Goal: Task Accomplishment & Management: Manage account settings

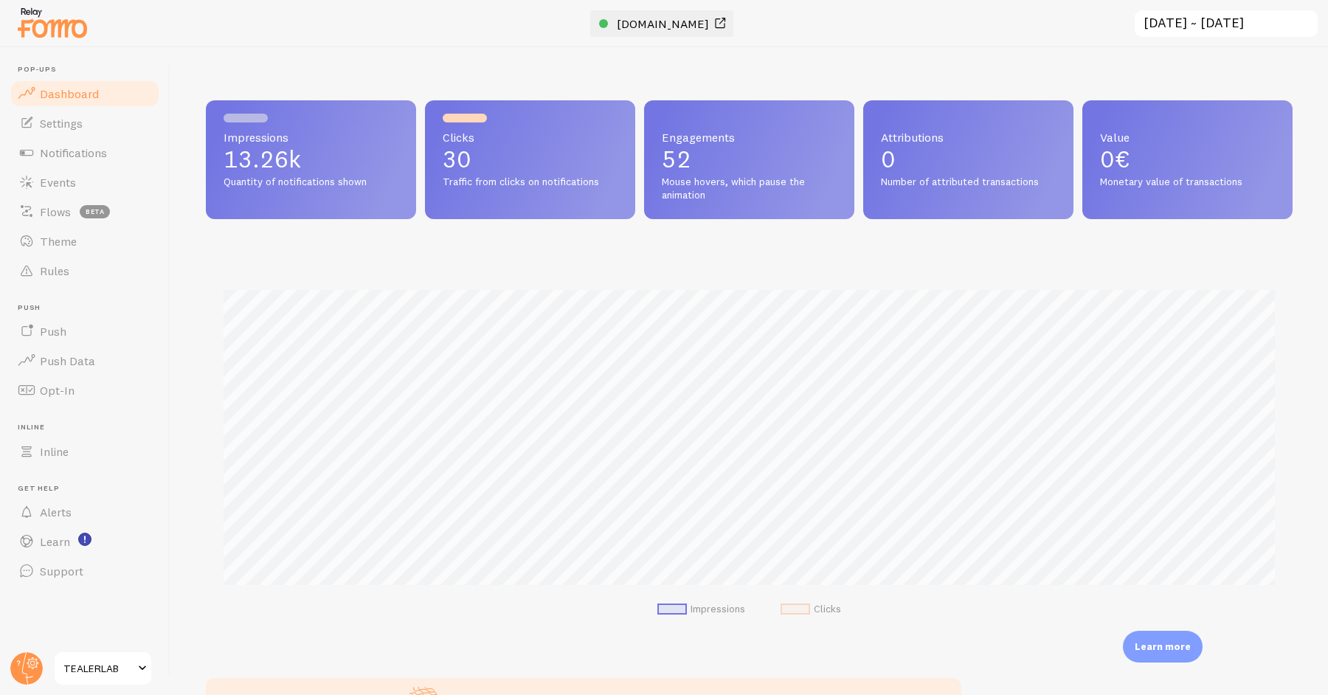
click at [712, 23] on span at bounding box center [720, 24] width 18 height 18
click at [99, 151] on span "Notifications" at bounding box center [73, 152] width 67 height 15
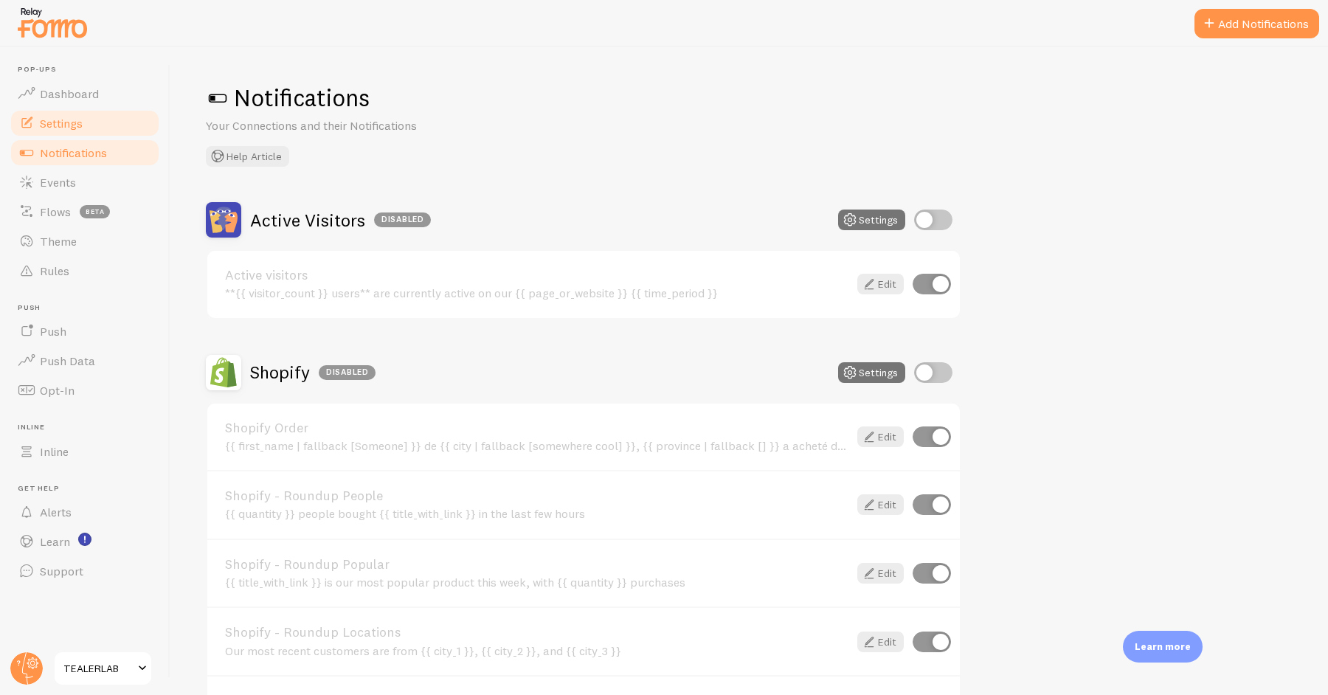
click at [101, 128] on link "Settings" at bounding box center [85, 123] width 152 height 30
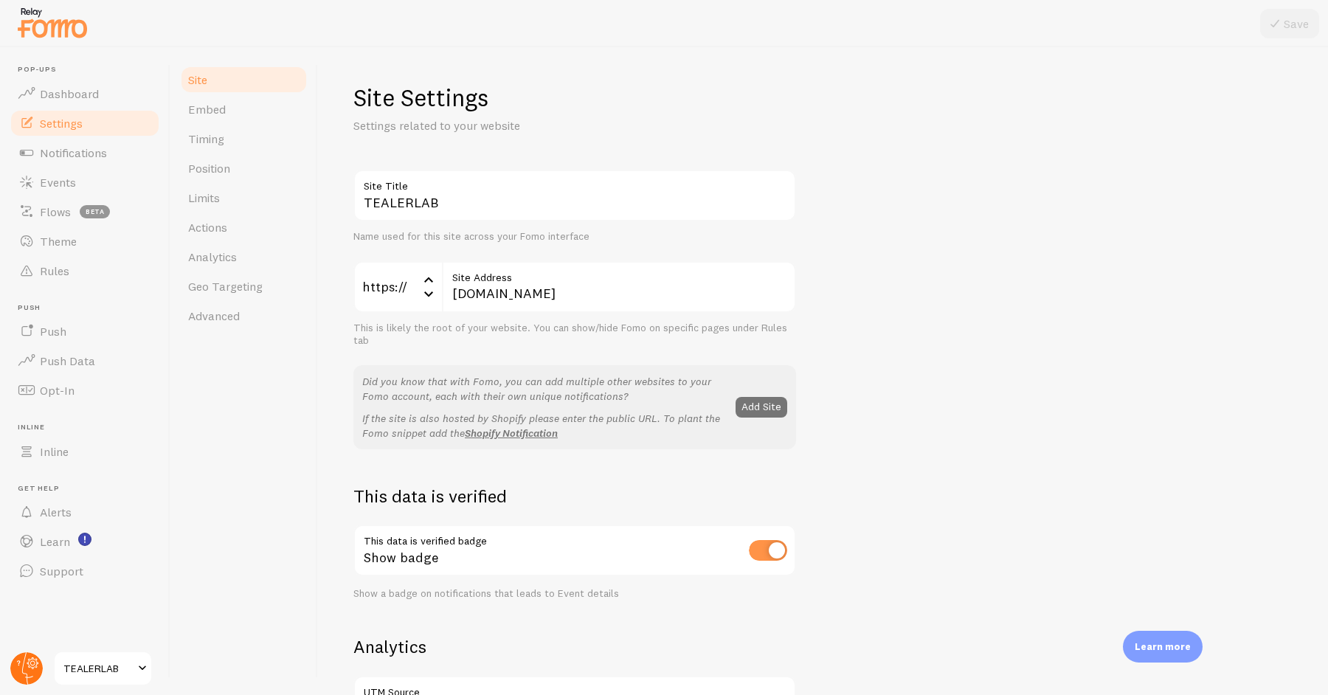
click at [18, 672] on circle at bounding box center [26, 668] width 32 height 32
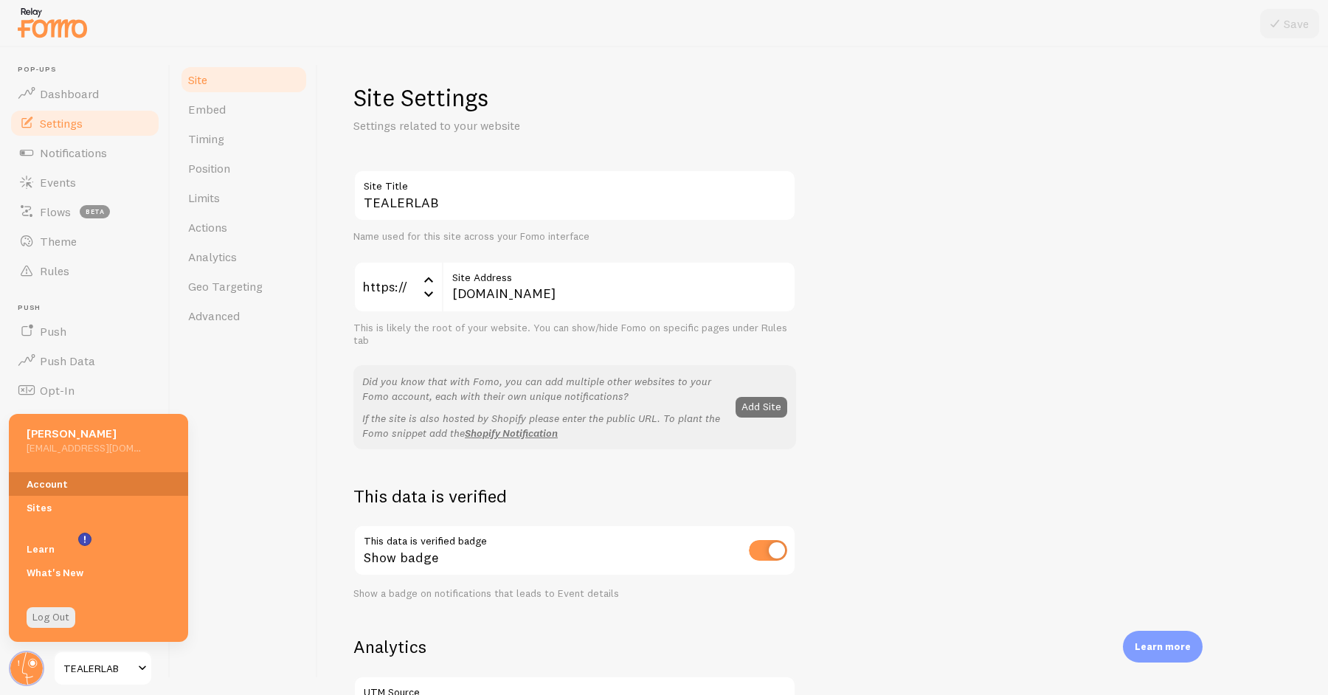
click at [99, 488] on link "Account" at bounding box center [98, 484] width 179 height 24
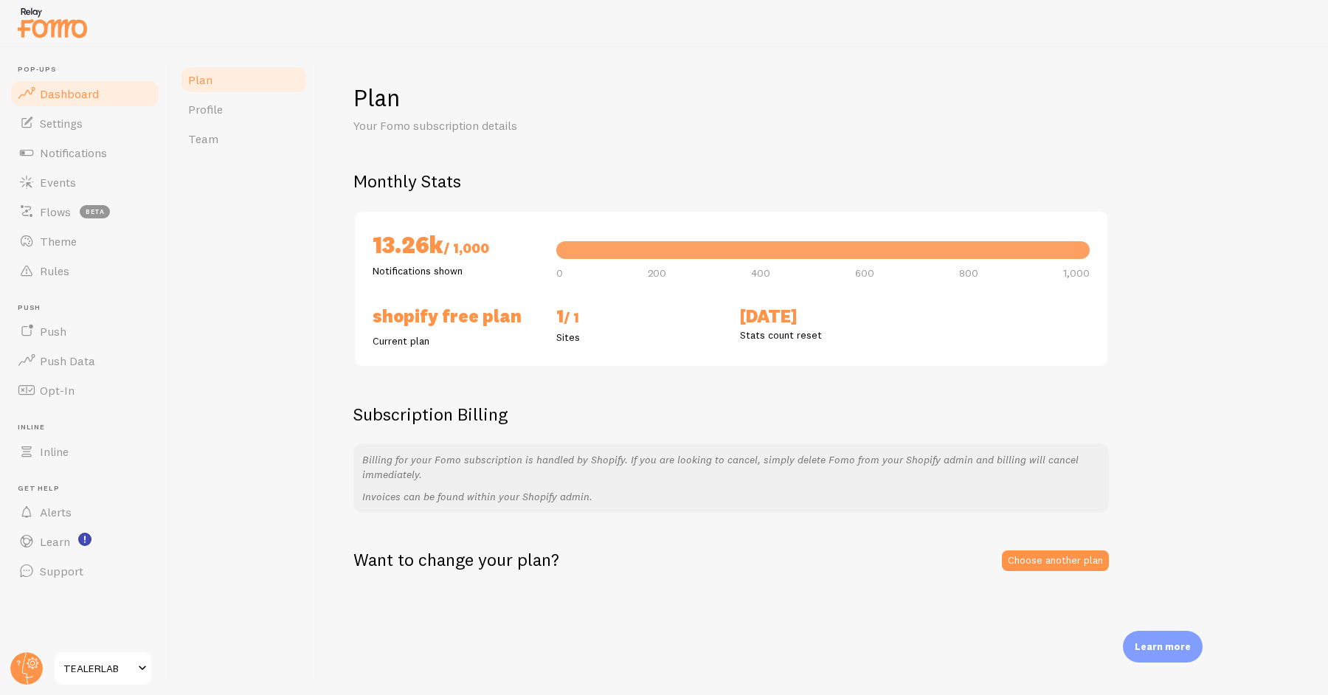
click at [97, 89] on link "Dashboard" at bounding box center [85, 94] width 152 height 30
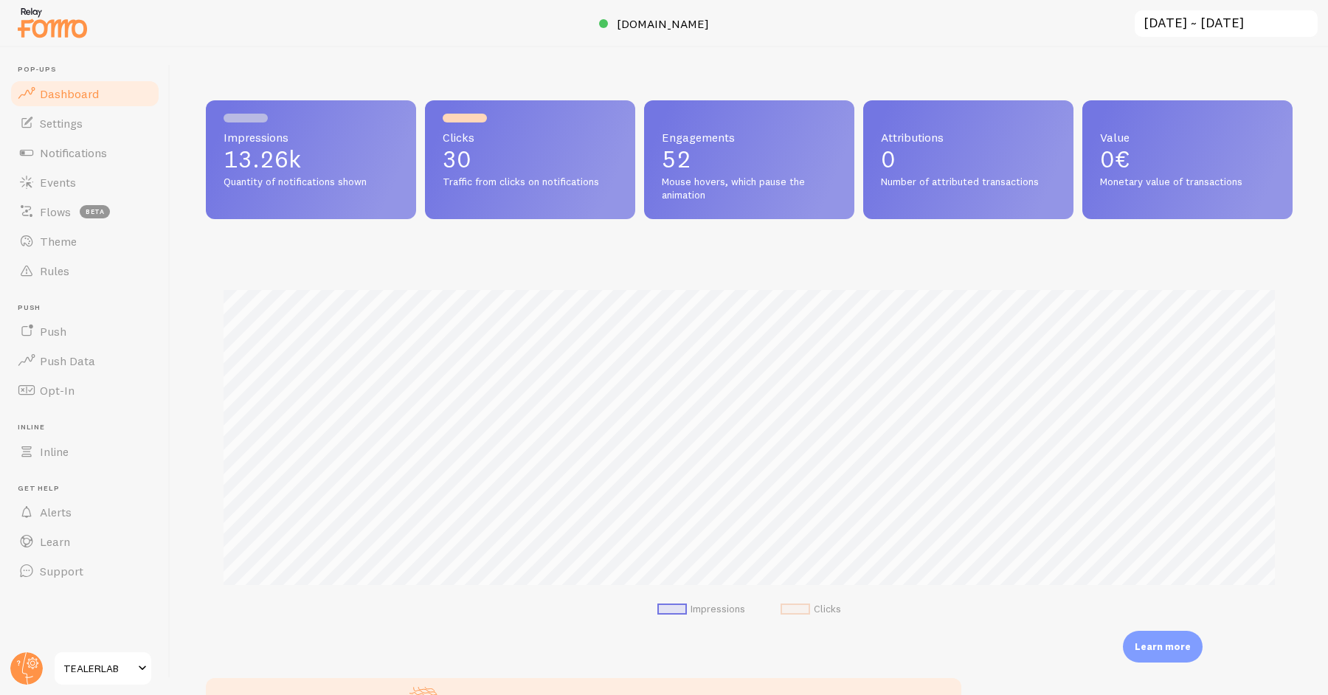
scroll to position [387, 1087]
click at [100, 336] on link "Push" at bounding box center [85, 332] width 152 height 30
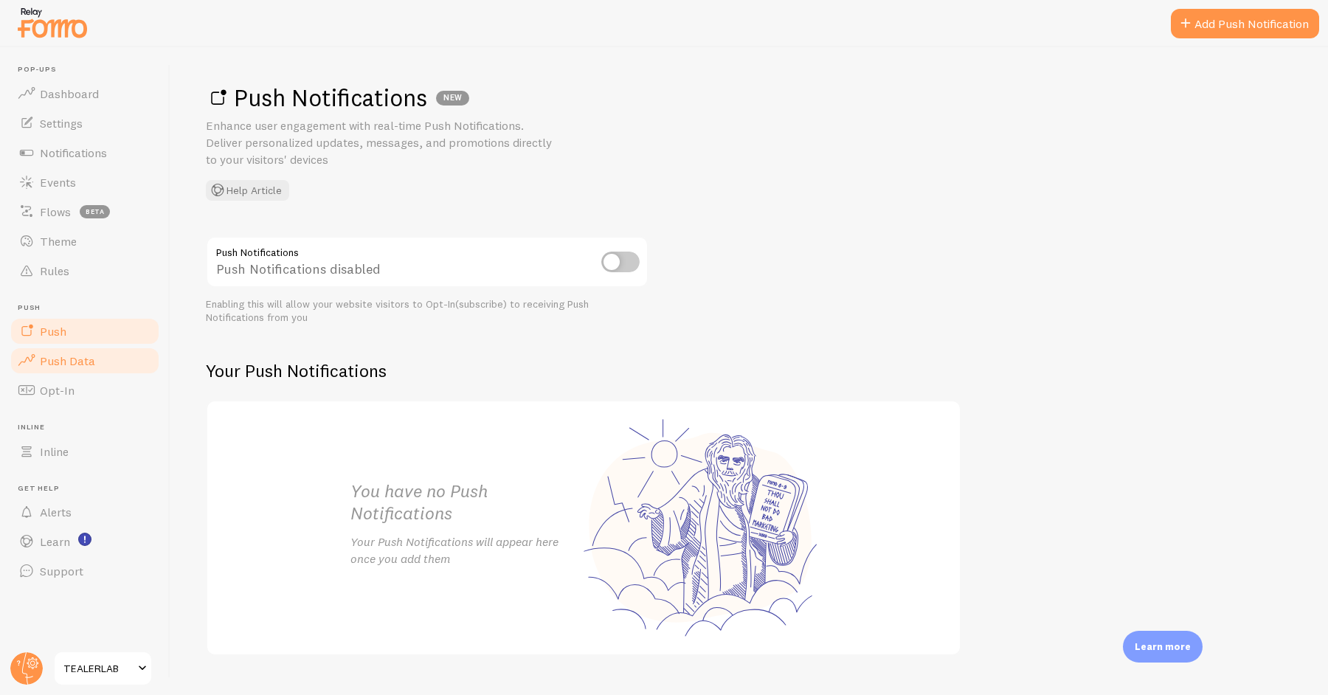
click at [85, 361] on span "Push Data" at bounding box center [67, 361] width 55 height 15
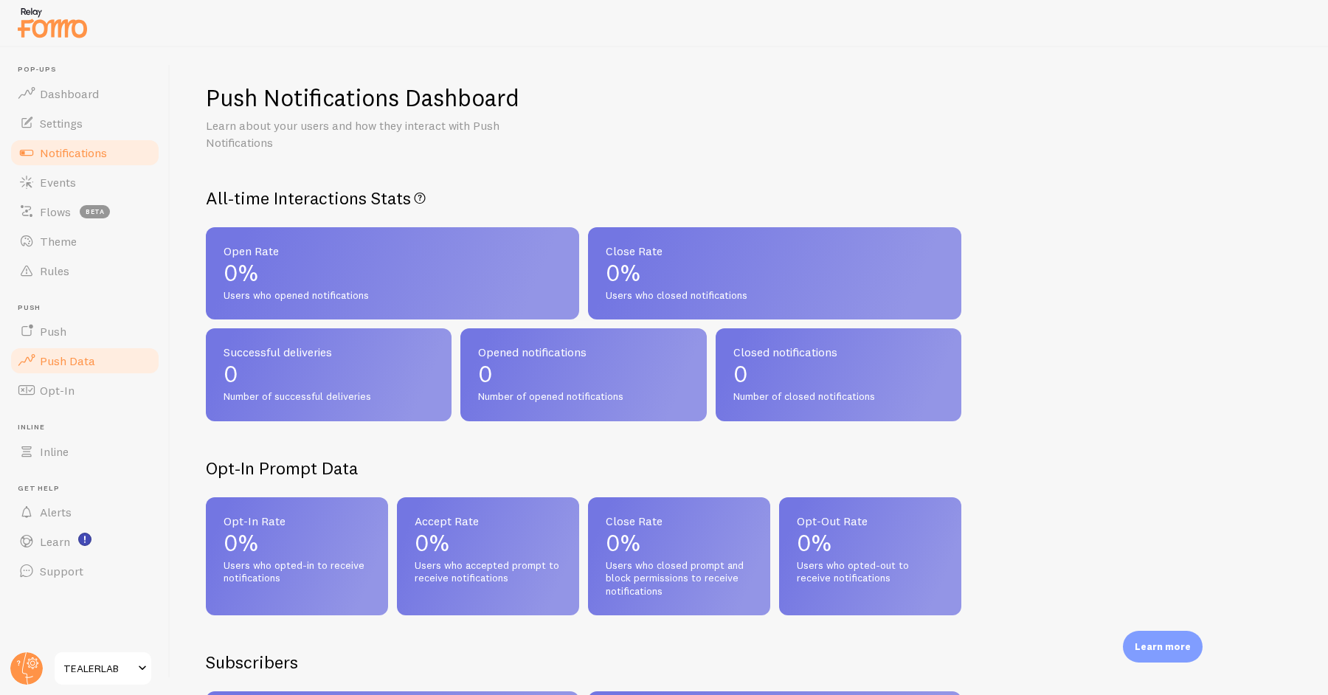
click at [114, 139] on link "Notifications" at bounding box center [85, 153] width 152 height 30
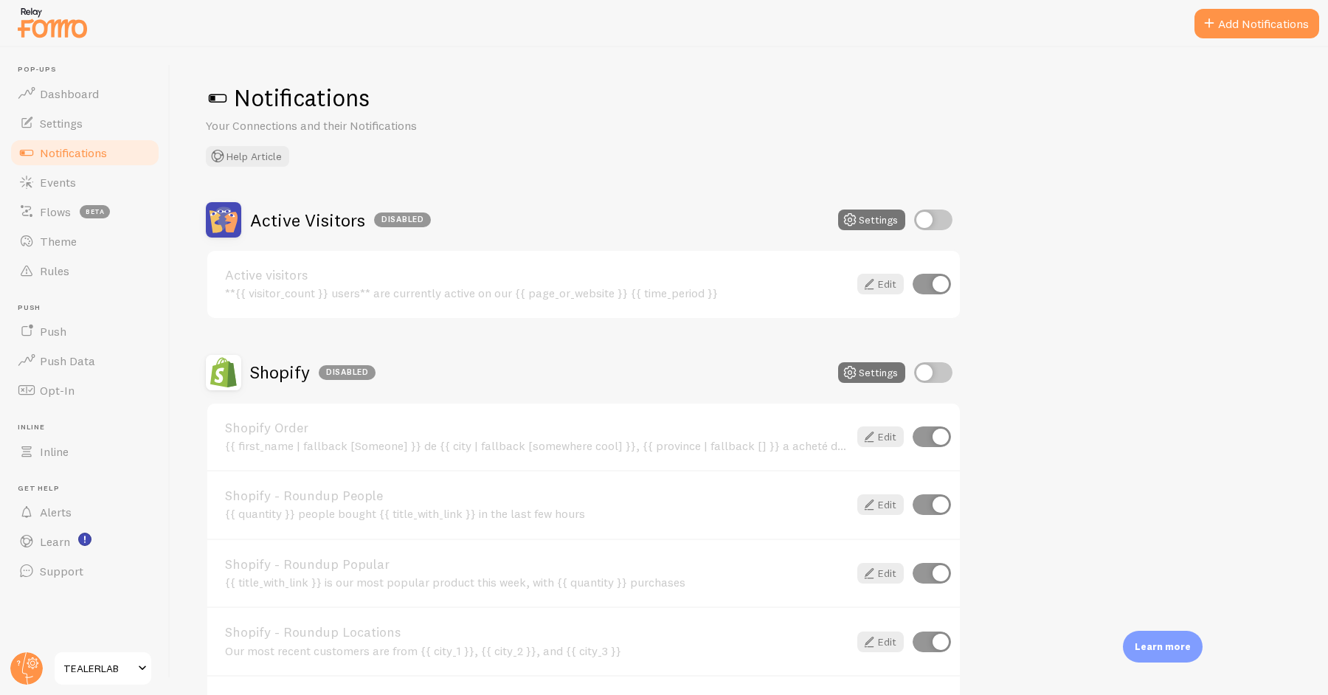
click at [925, 368] on input "checkbox" at bounding box center [933, 372] width 38 height 21
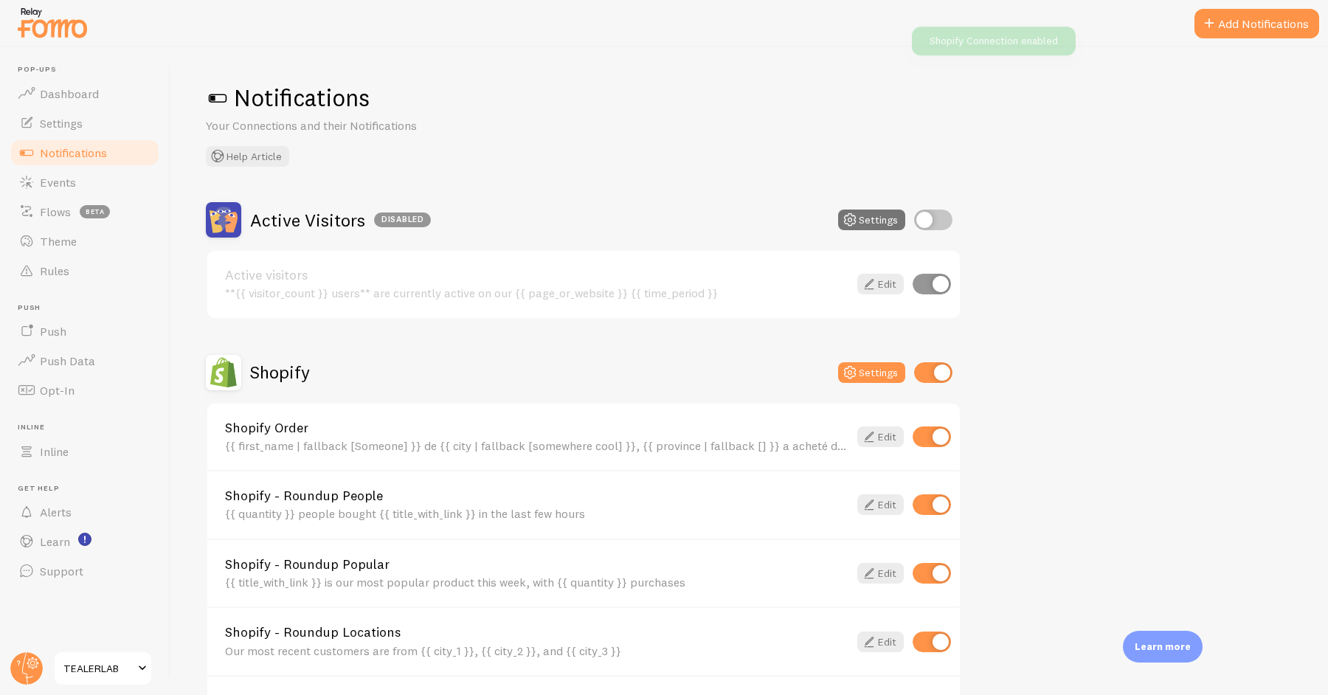
click at [925, 368] on input "checkbox" at bounding box center [933, 372] width 38 height 21
checkbox input "false"
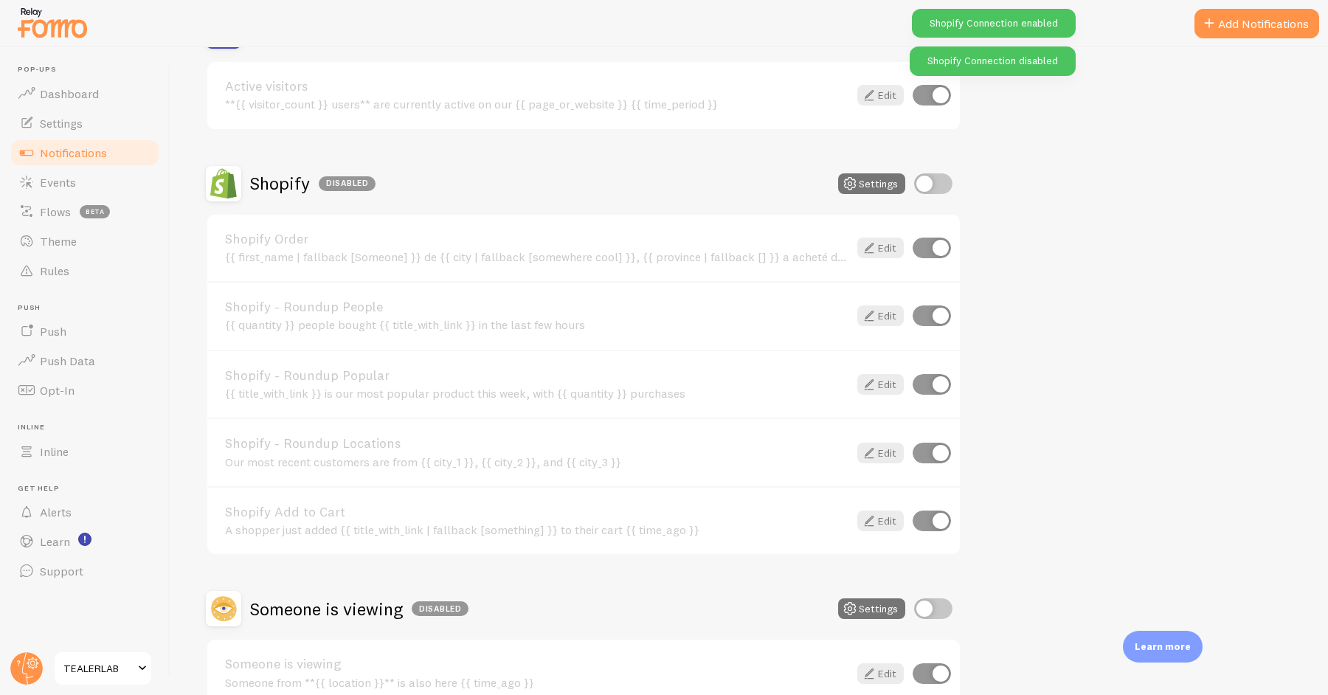
scroll to position [270, 0]
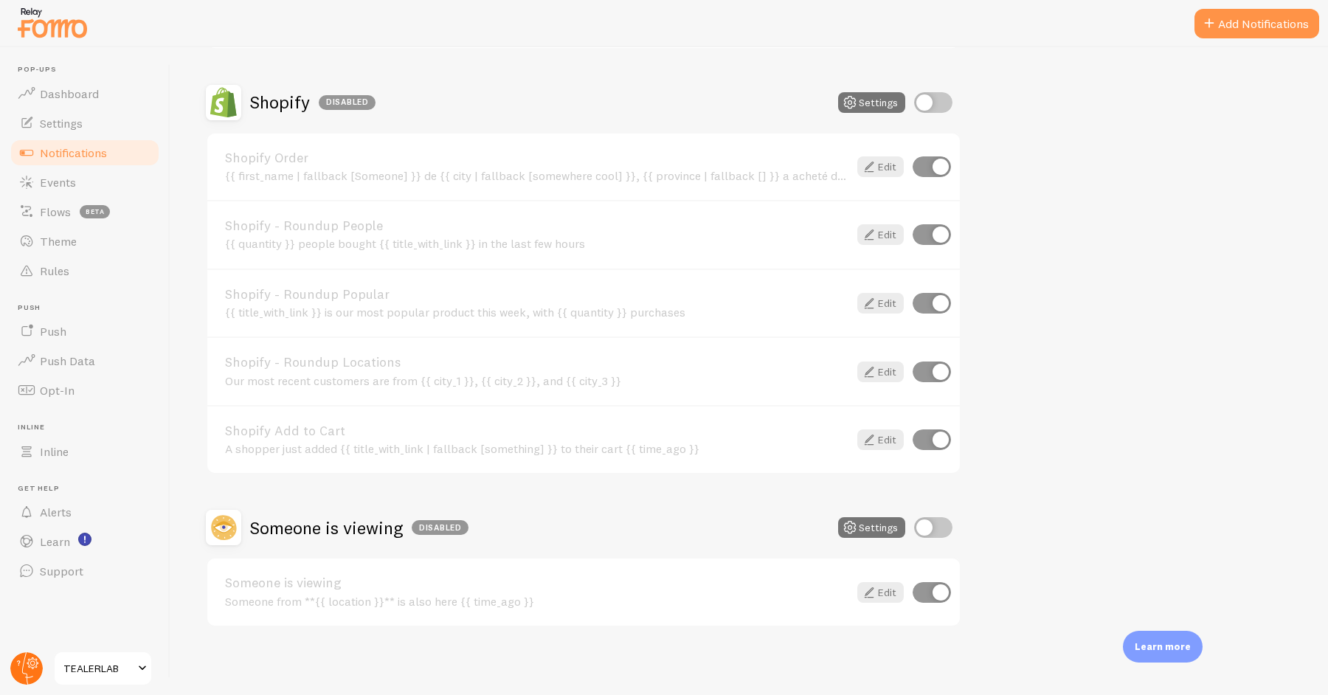
click at [30, 666] on g at bounding box center [26, 668] width 32 height 32
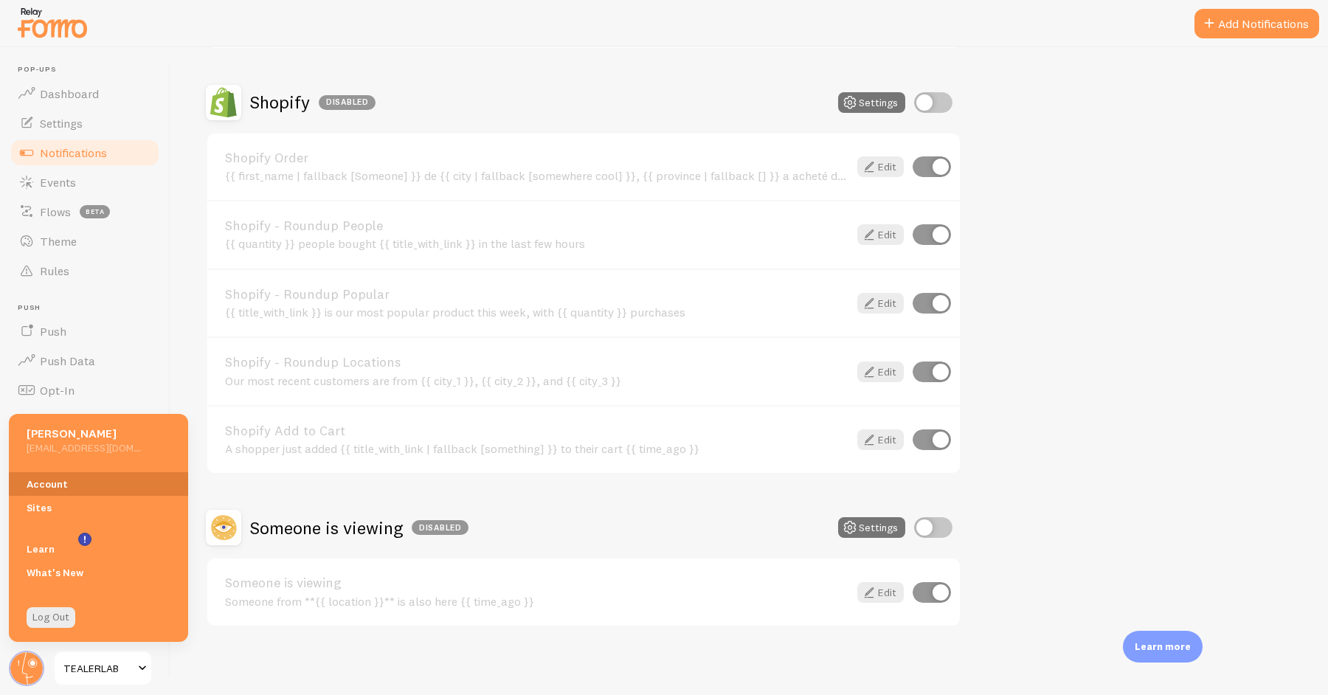
click at [125, 480] on link "Account" at bounding box center [98, 484] width 179 height 24
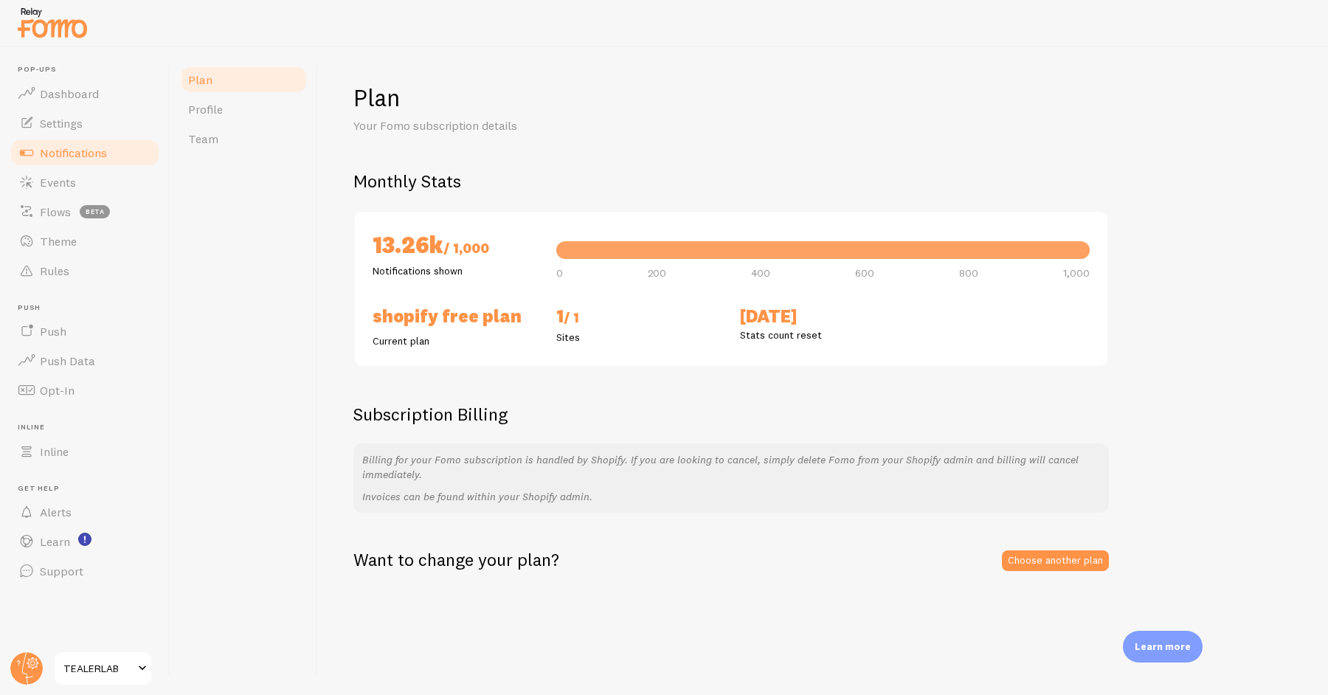
click at [119, 162] on link "Notifications" at bounding box center [85, 153] width 152 height 30
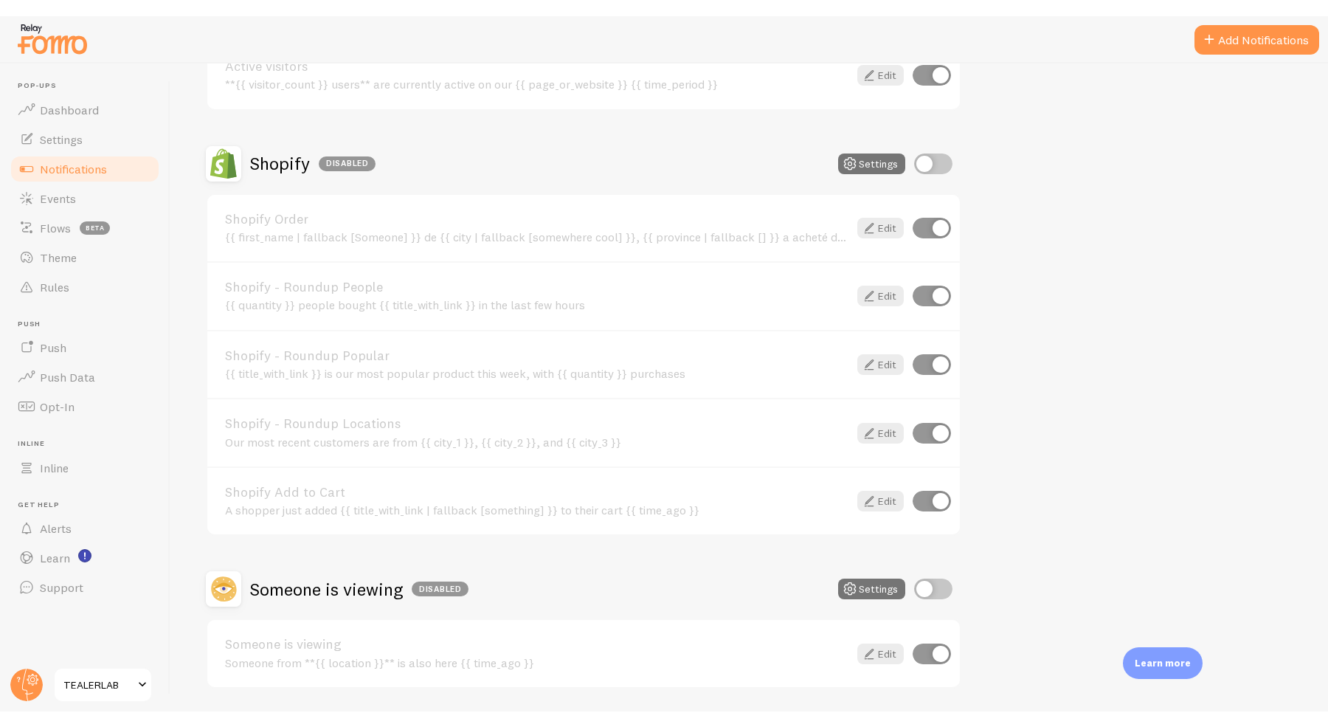
scroll to position [271, 0]
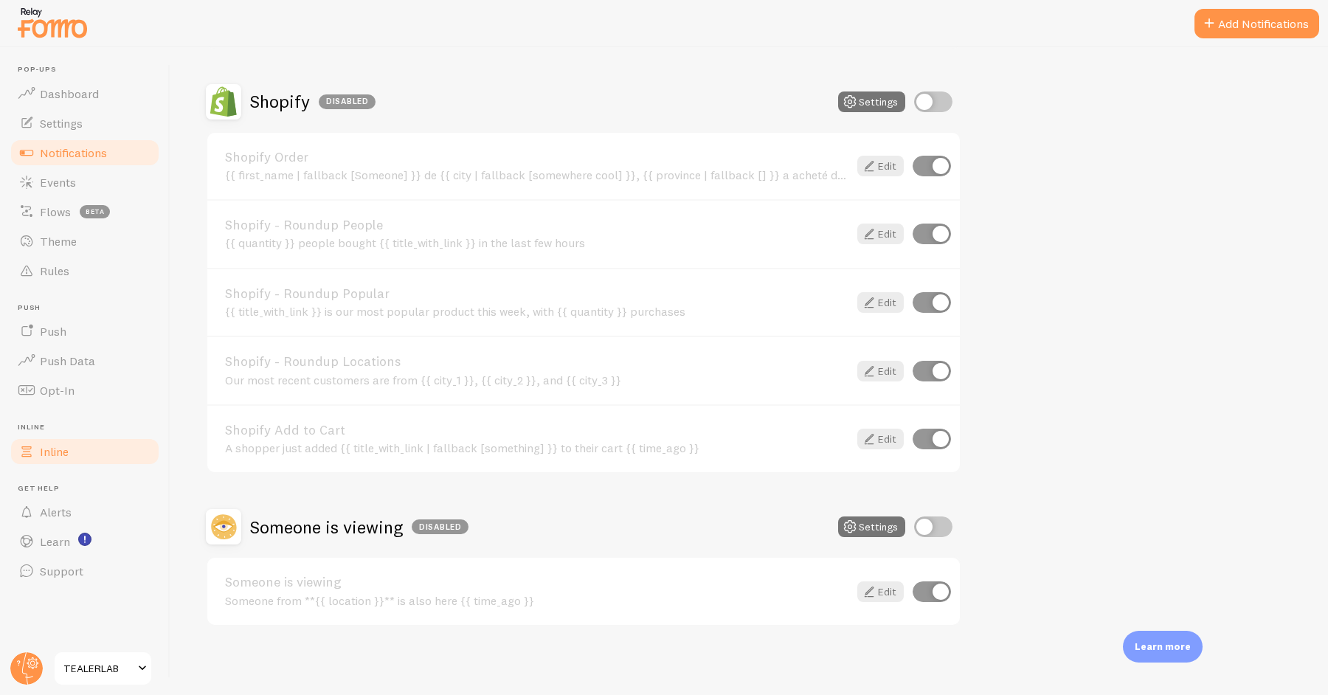
drag, startPoint x: 77, startPoint y: 437, endPoint x: 80, endPoint y: 444, distance: 7.6
click at [77, 438] on link "Inline" at bounding box center [85, 452] width 152 height 30
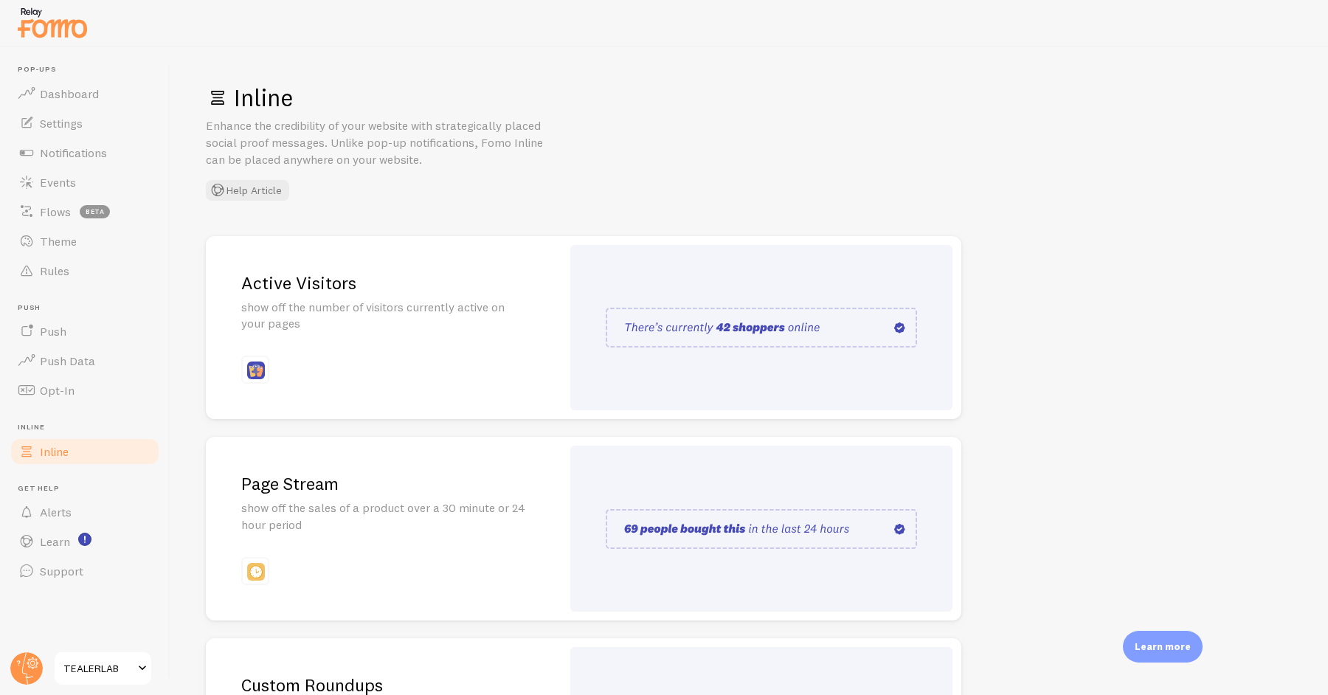
click at [692, 151] on div "Inline Enhance the credibility of your website with strategically placed social…" at bounding box center [749, 142] width 1087 height 118
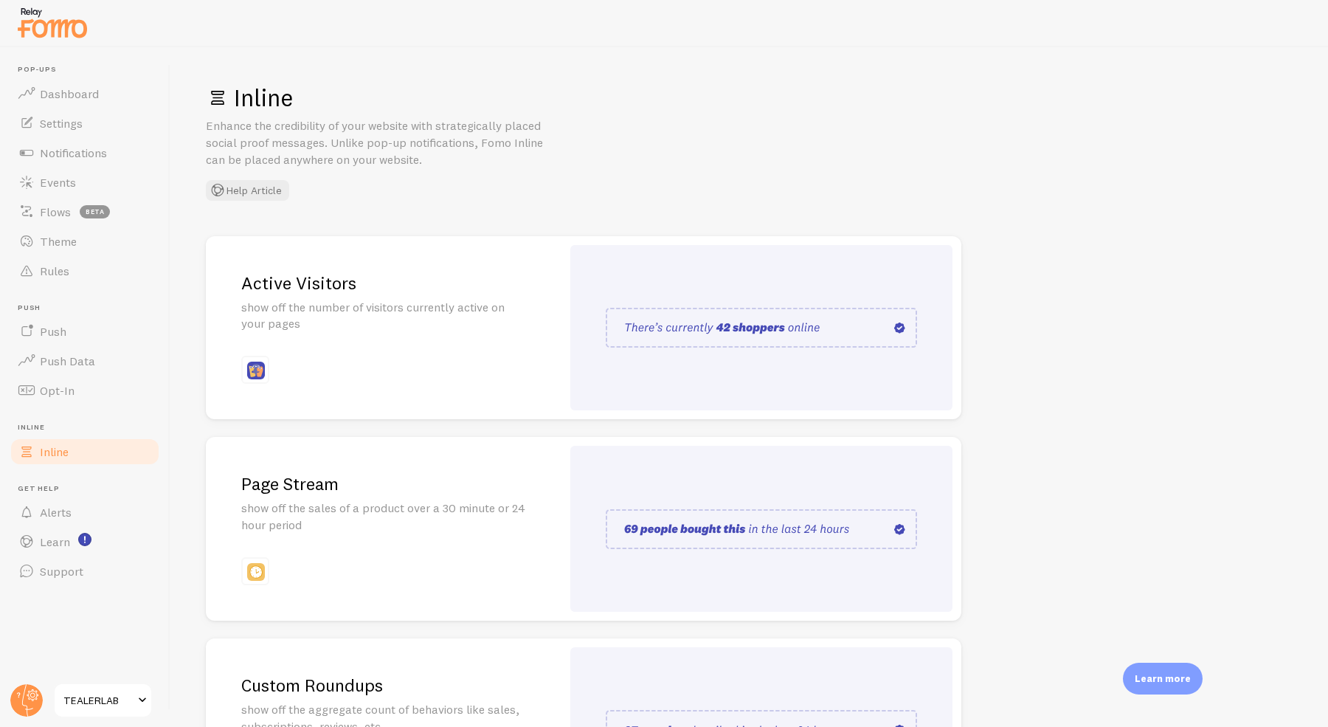
drag, startPoint x: 33, startPoint y: 699, endPoint x: 55, endPoint y: 680, distance: 28.8
click at [33, 694] on icon at bounding box center [33, 695] width 8 height 8
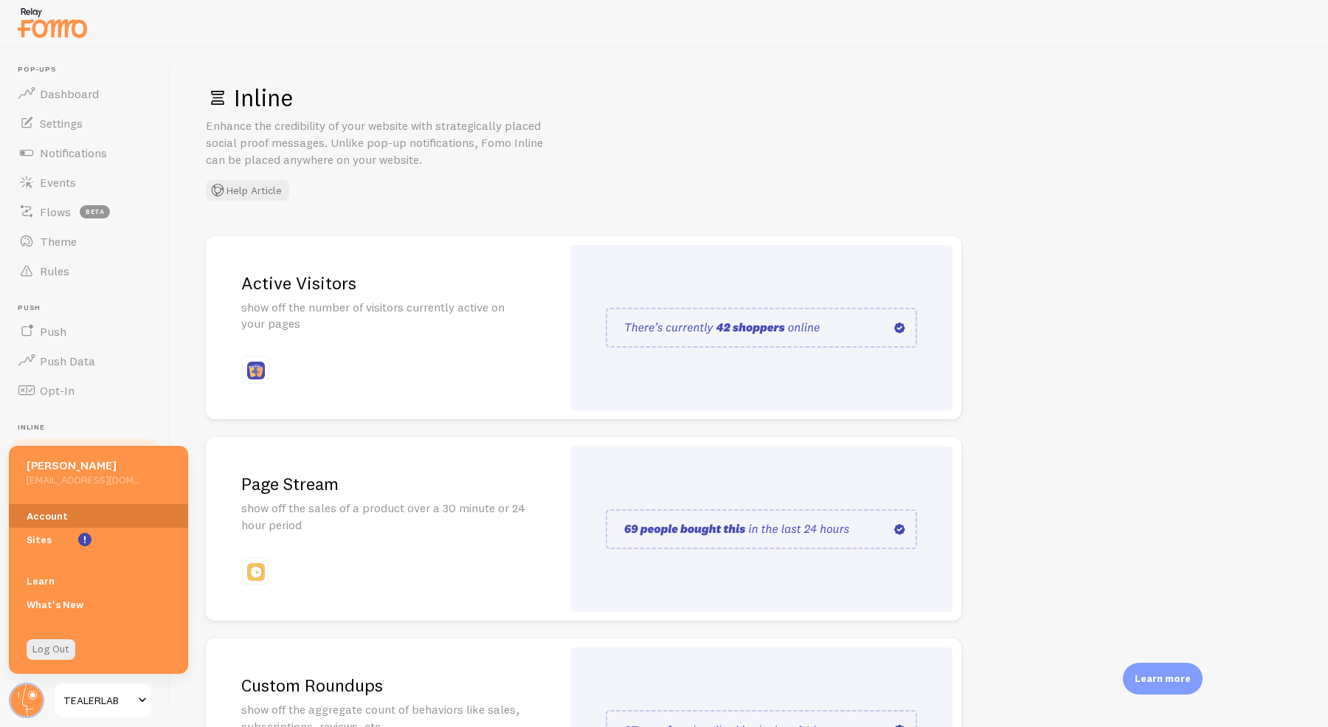
click at [155, 521] on link "Account" at bounding box center [98, 516] width 179 height 24
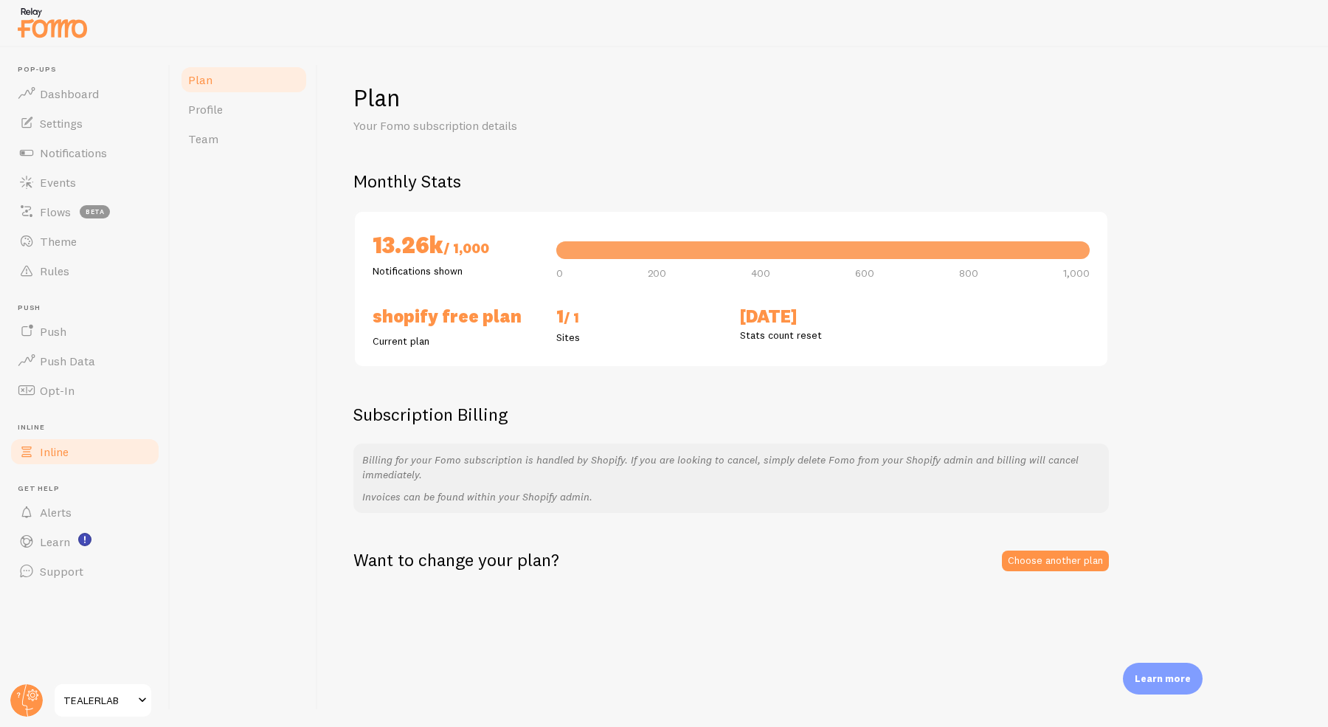
click at [35, 446] on link "Inline" at bounding box center [85, 452] width 152 height 30
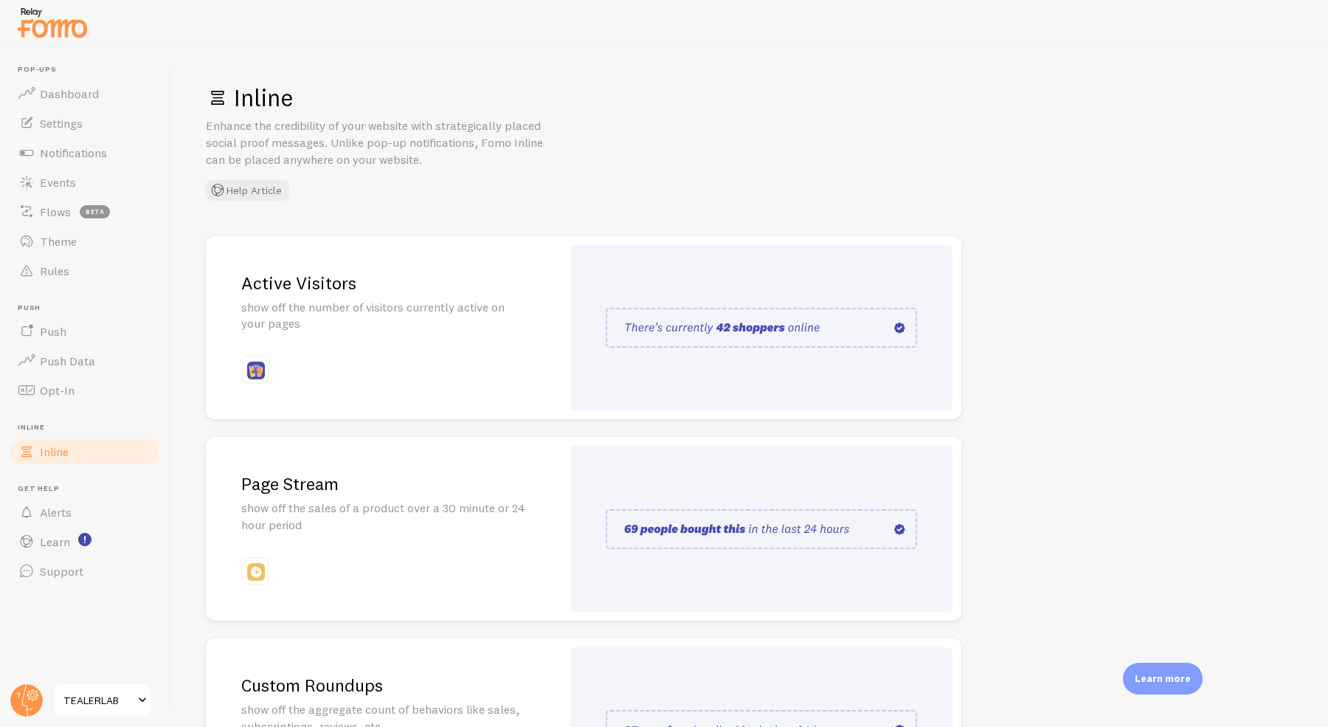
scroll to position [165, 0]
